Goal: Task Accomplishment & Management: Use online tool/utility

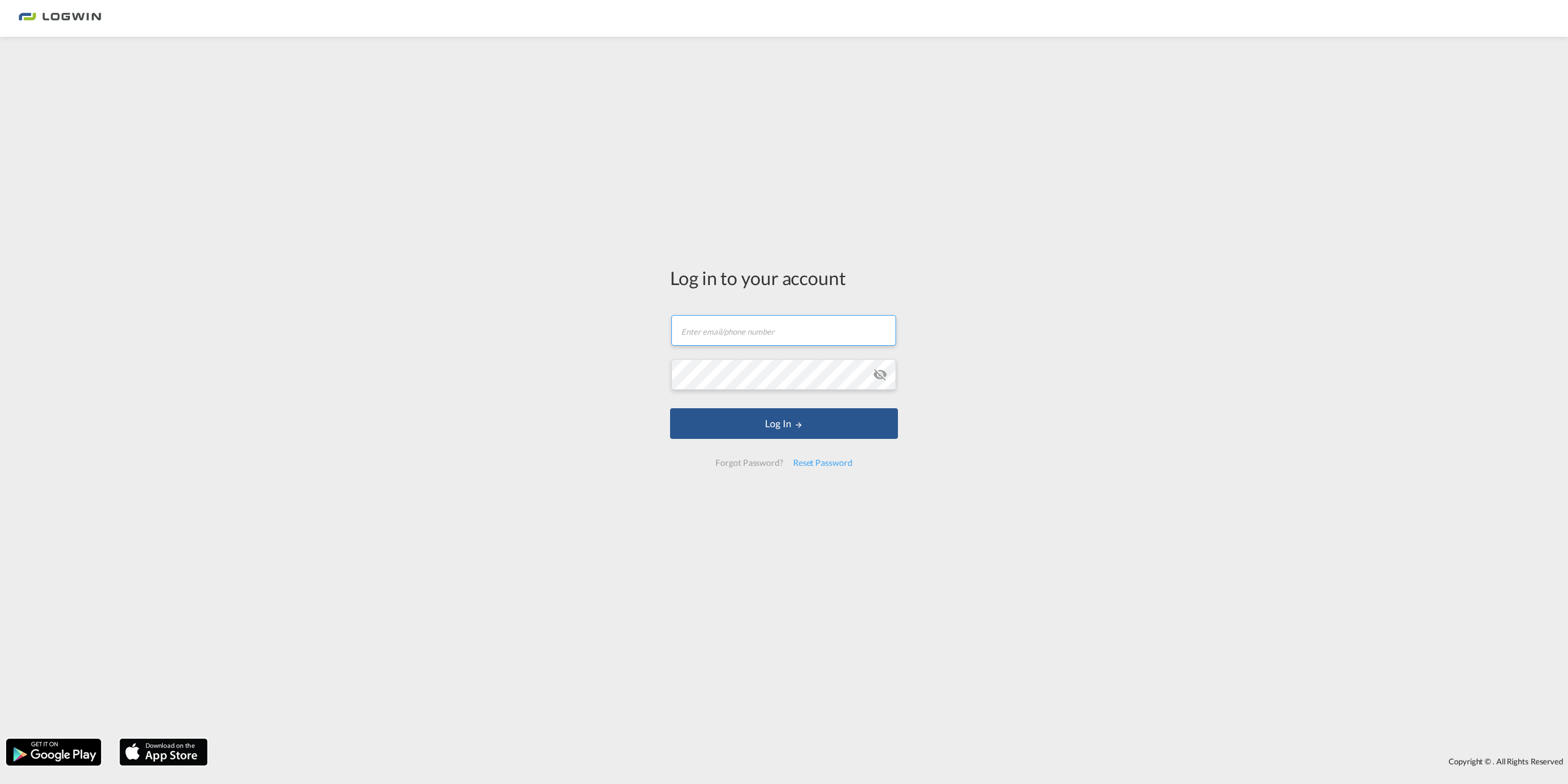
click at [763, 333] on input "text" at bounding box center [784, 330] width 225 height 31
paste input "[PERSON_NAME][EMAIL_ADDRESS][DOMAIN_NAME]"
type input "[PERSON_NAME][EMAIL_ADDRESS][DOMAIN_NAME]"
click at [783, 420] on button "Log In" at bounding box center [784, 423] width 228 height 31
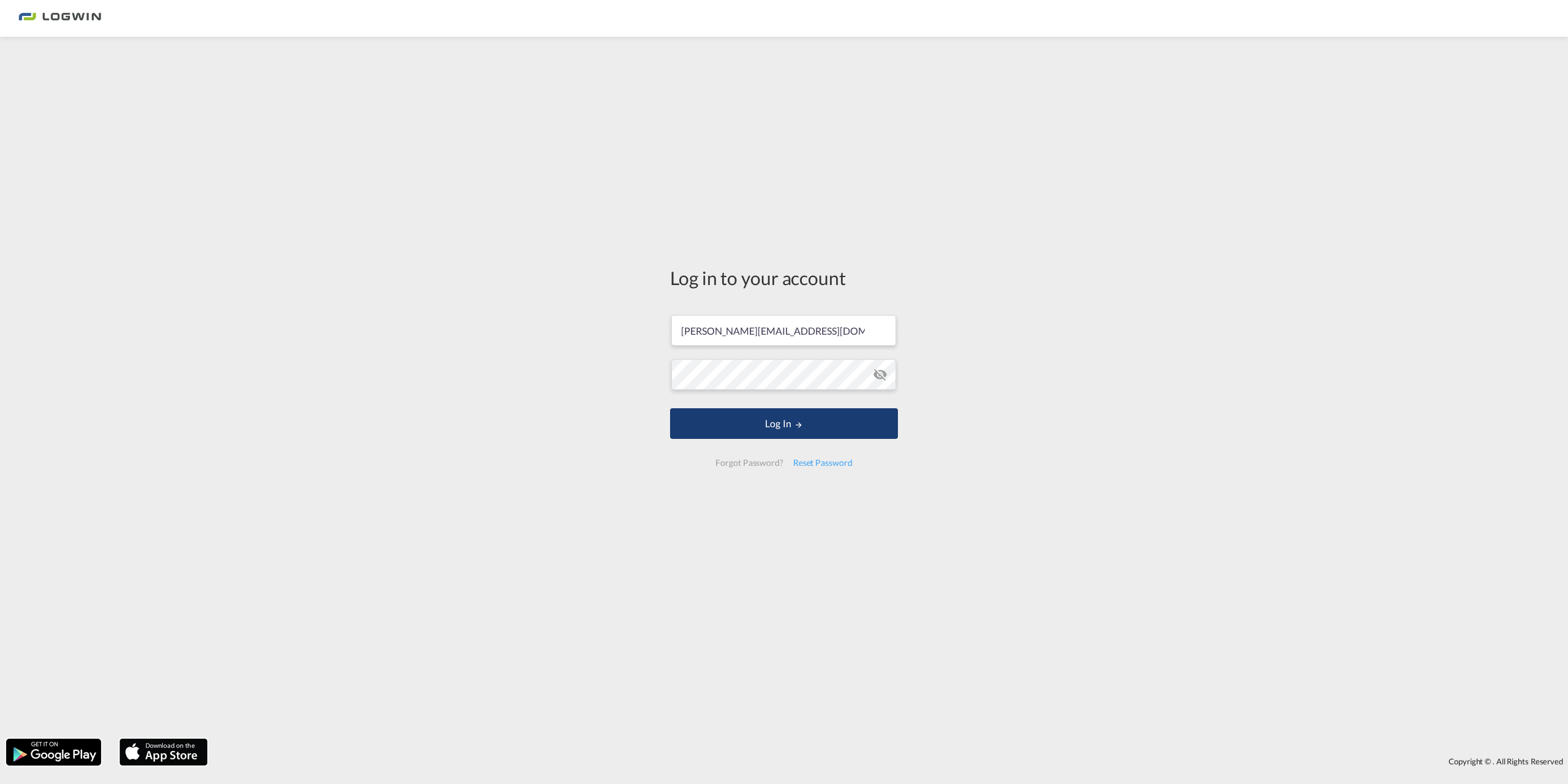
scroll to position [0, 0]
click at [742, 412] on button "Log In" at bounding box center [784, 423] width 228 height 31
